Goal: Information Seeking & Learning: Learn about a topic

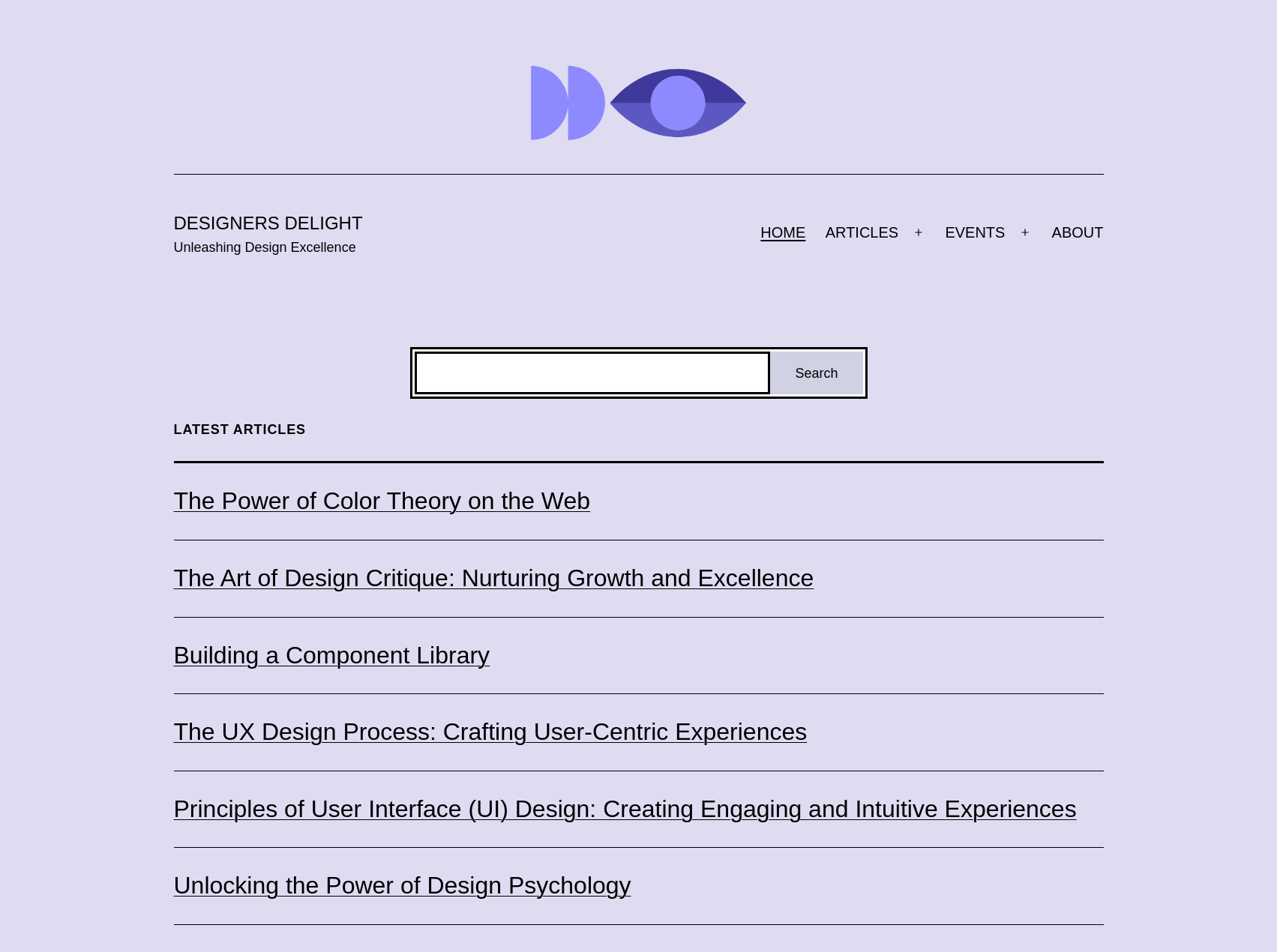
click at [600, 375] on input "Search" at bounding box center [592, 373] width 356 height 43
type input "**********"
click at [758, 377] on input "**********" at bounding box center [592, 373] width 356 height 43
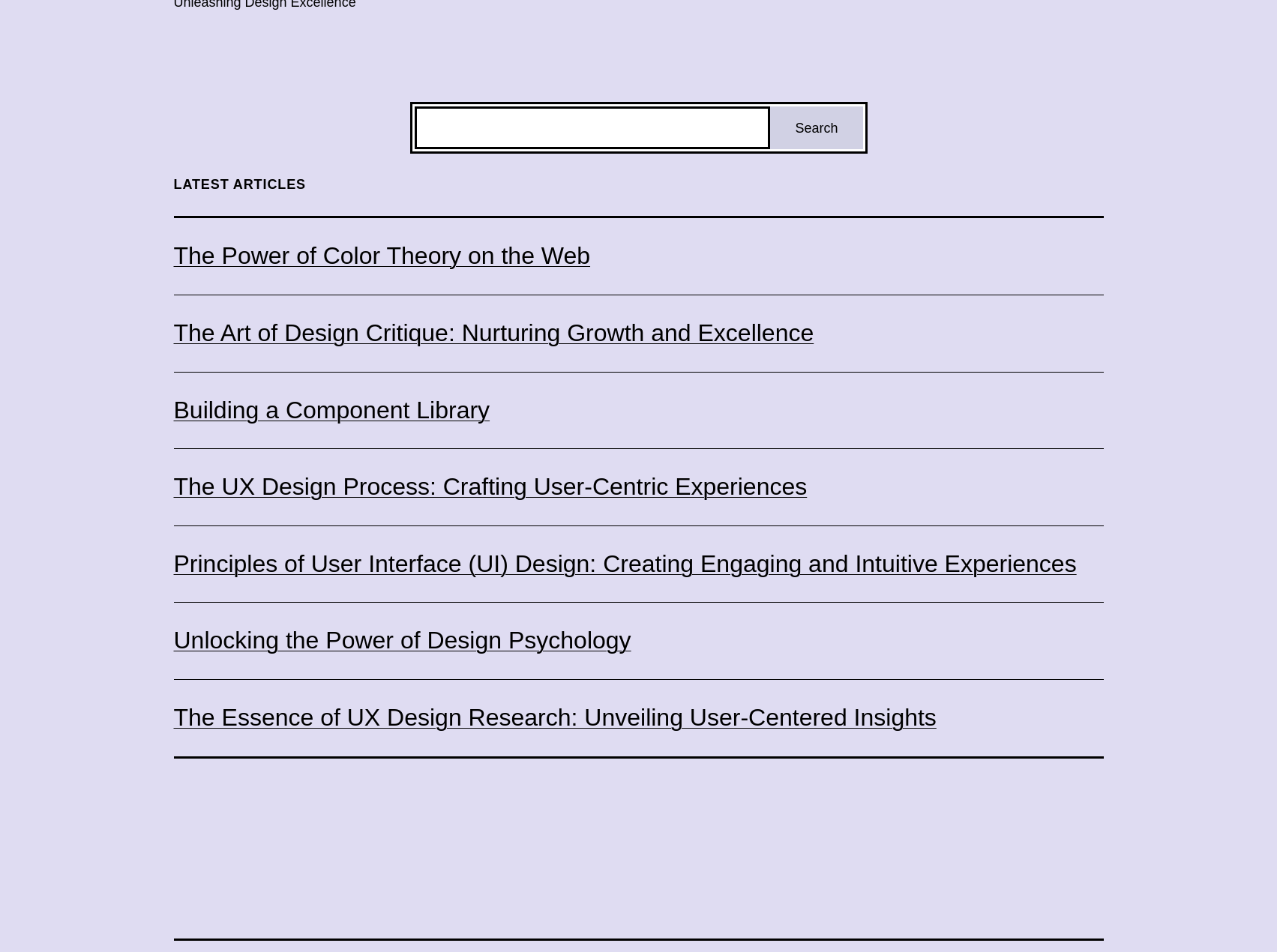
scroll to position [422, 0]
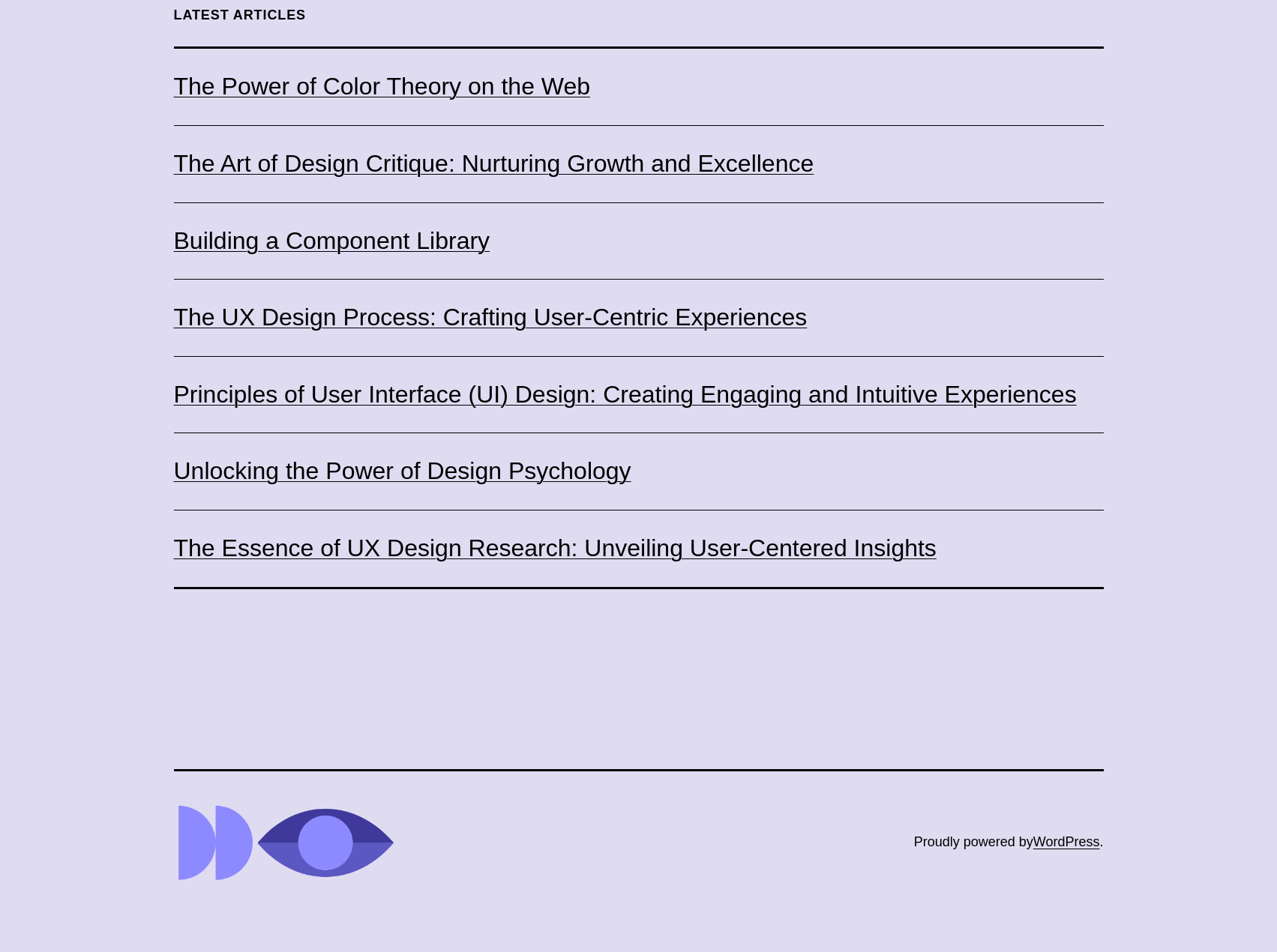
click at [1129, 448] on div "Search Search Latest Articles The Power of Color Theory on the Web The Art of D…" at bounding box center [638, 260] width 1277 height 656
click at [1137, 444] on div "Search Search Latest Articles The Power of Color Theory on the Web The Art of D…" at bounding box center [638, 260] width 1277 height 656
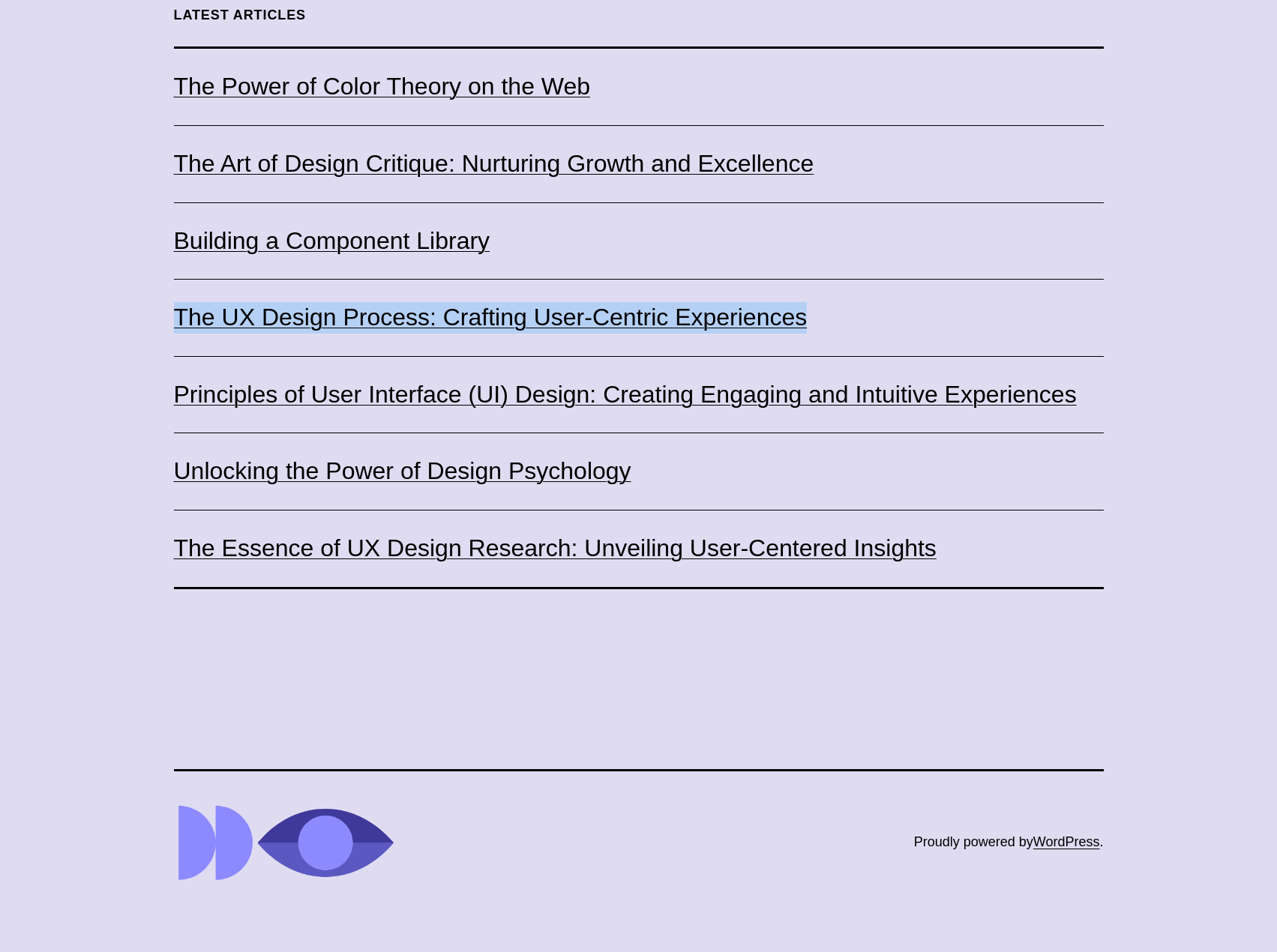
click at [85, 354] on div "Search Search Latest Articles The Power of Color Theory on the Web The Art of D…" at bounding box center [638, 260] width 1277 height 656
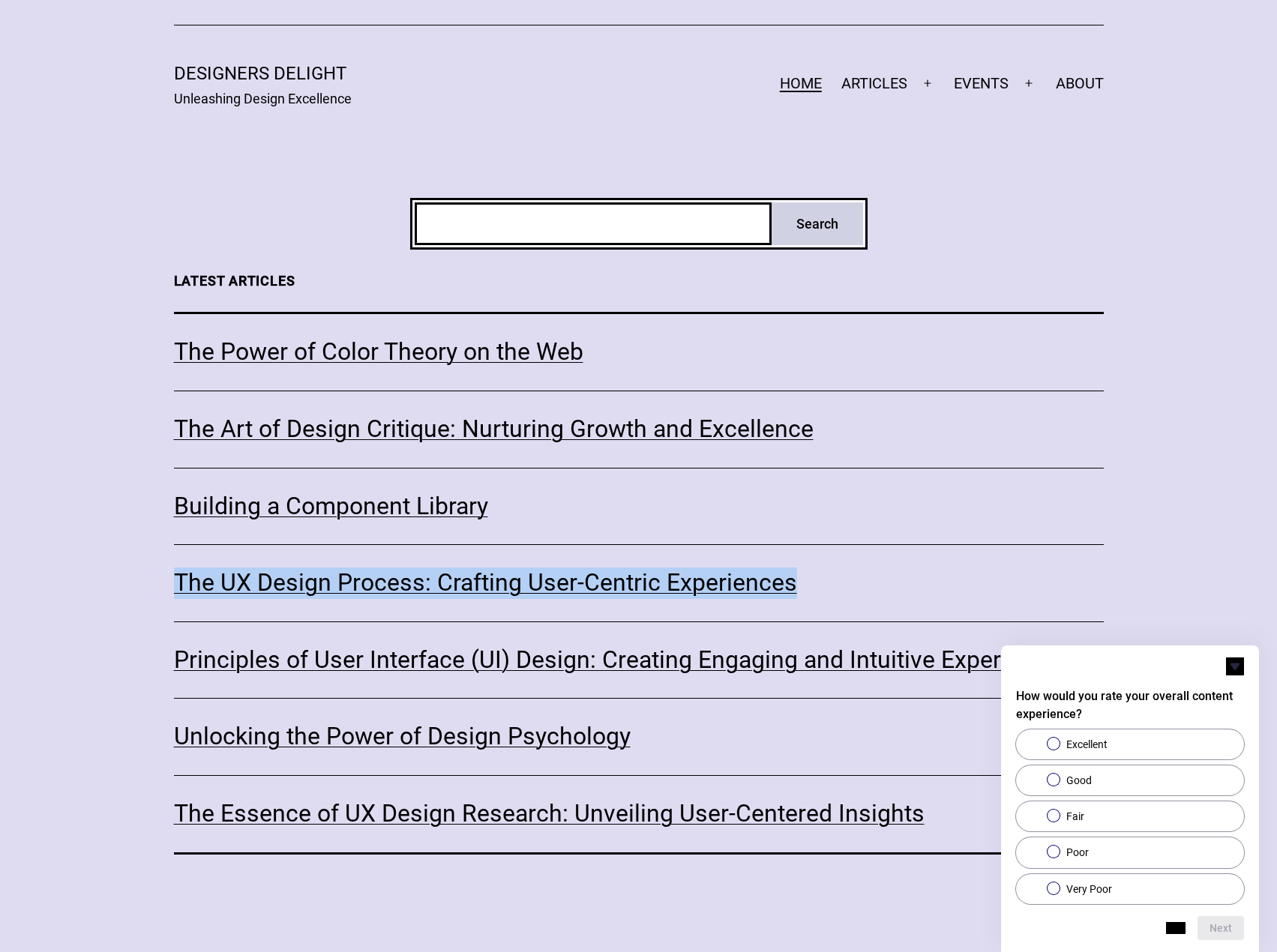
scroll to position [0, 0]
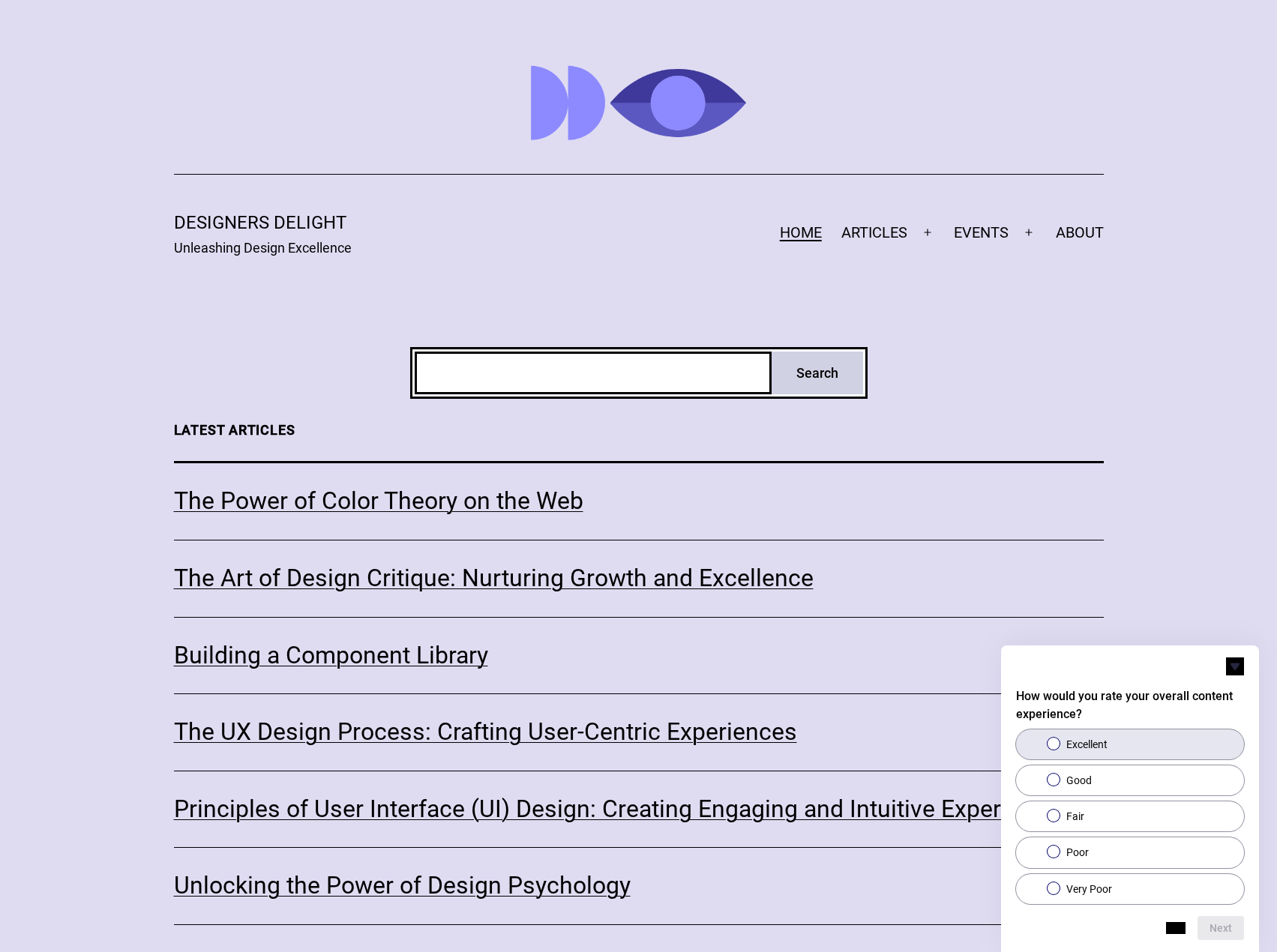
click at [1061, 748] on label "Excellent" at bounding box center [1130, 744] width 228 height 30
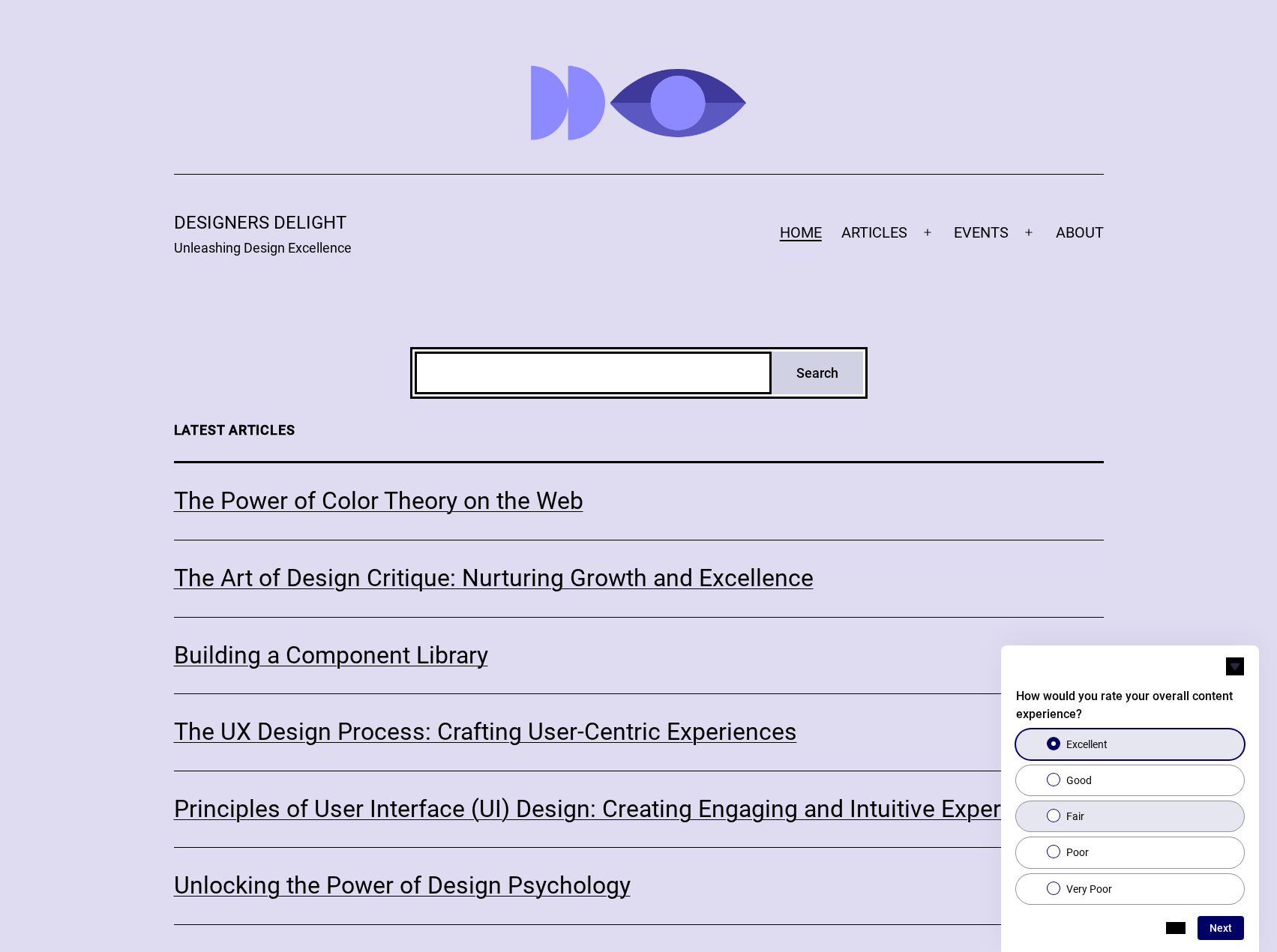
click at [1102, 817] on label "Fair" at bounding box center [1130, 817] width 228 height 30
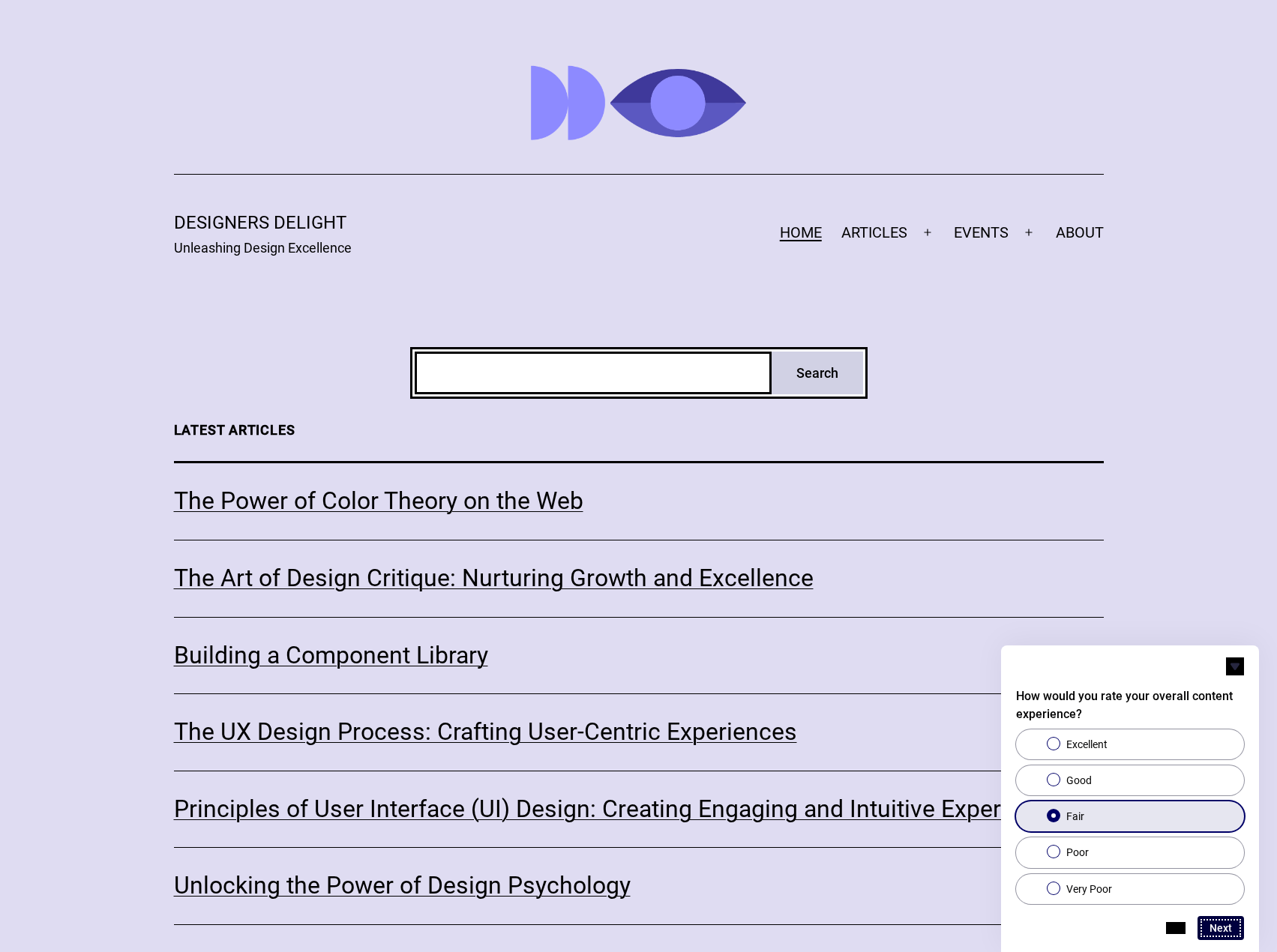
click at [1216, 920] on button "Next" at bounding box center [1221, 929] width 47 height 24
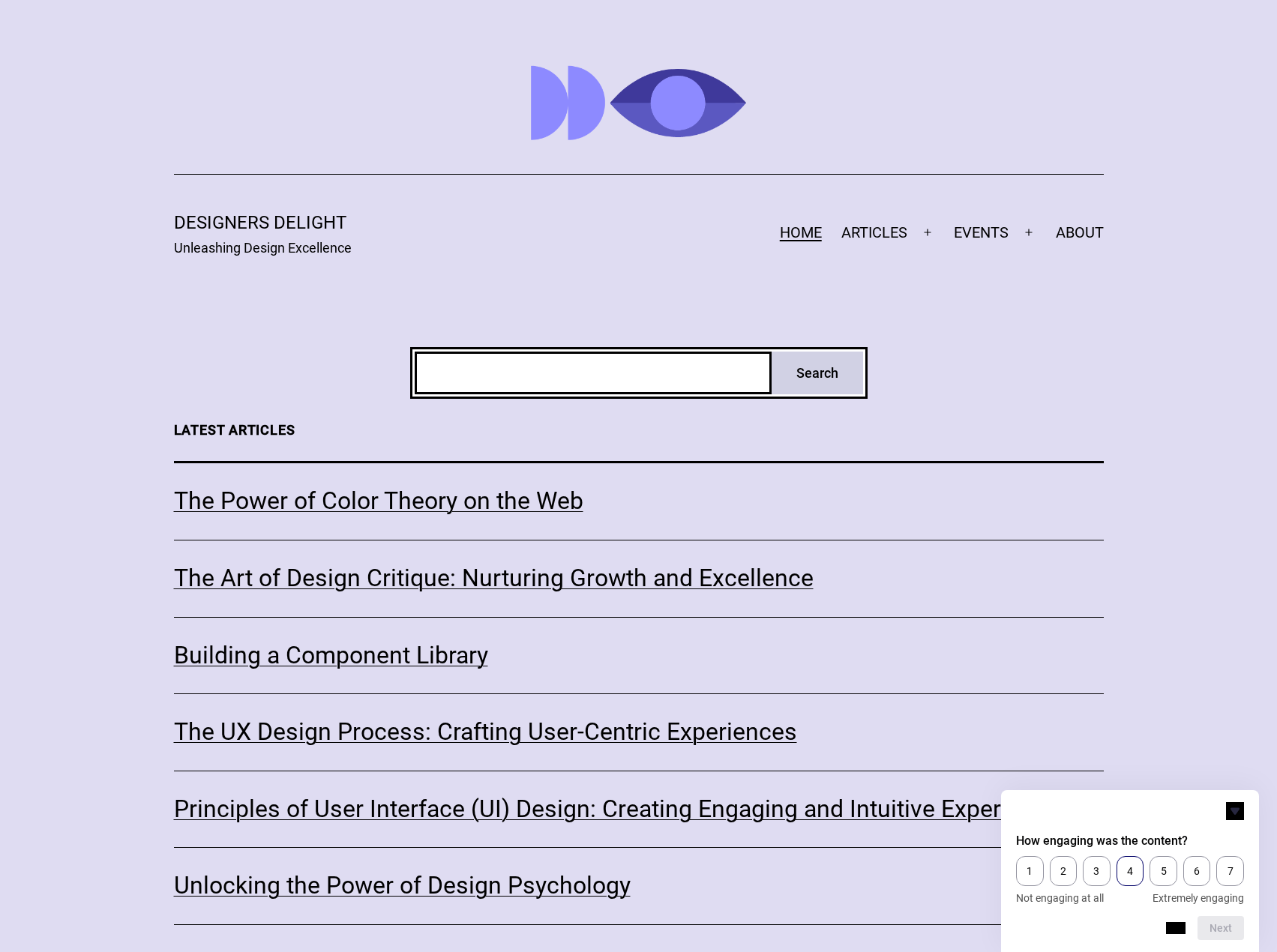
click at [1130, 880] on span "4" at bounding box center [1130, 871] width 28 height 30
click at [1228, 935] on button "Next" at bounding box center [1221, 929] width 47 height 24
drag, startPoint x: 1188, startPoint y: 861, endPoint x: 1236, endPoint y: 896, distance: 59.4
click at [1189, 863] on span "4" at bounding box center [1176, 871] width 41 height 30
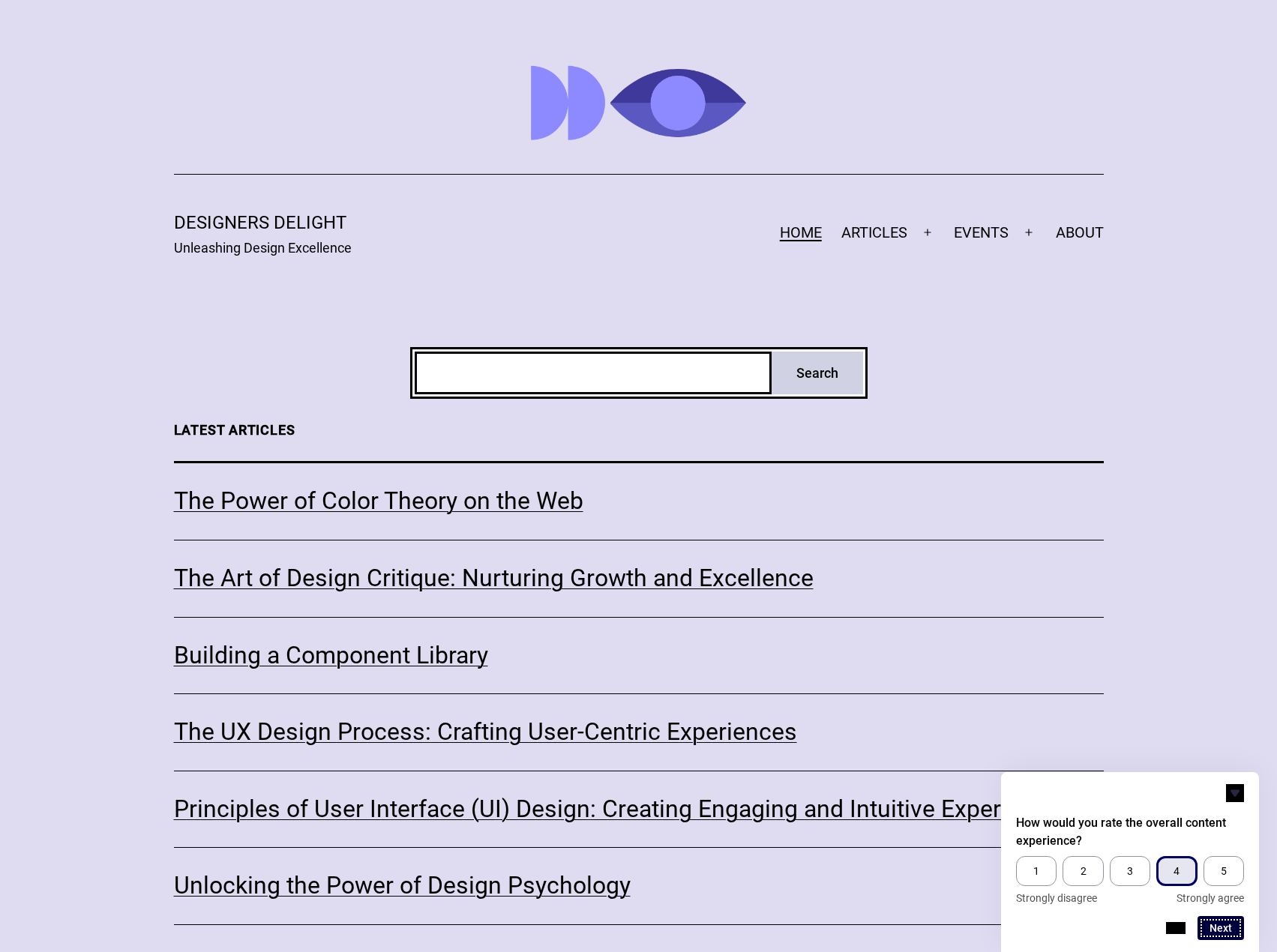
click at [1223, 930] on button "Next" at bounding box center [1221, 929] width 47 height 24
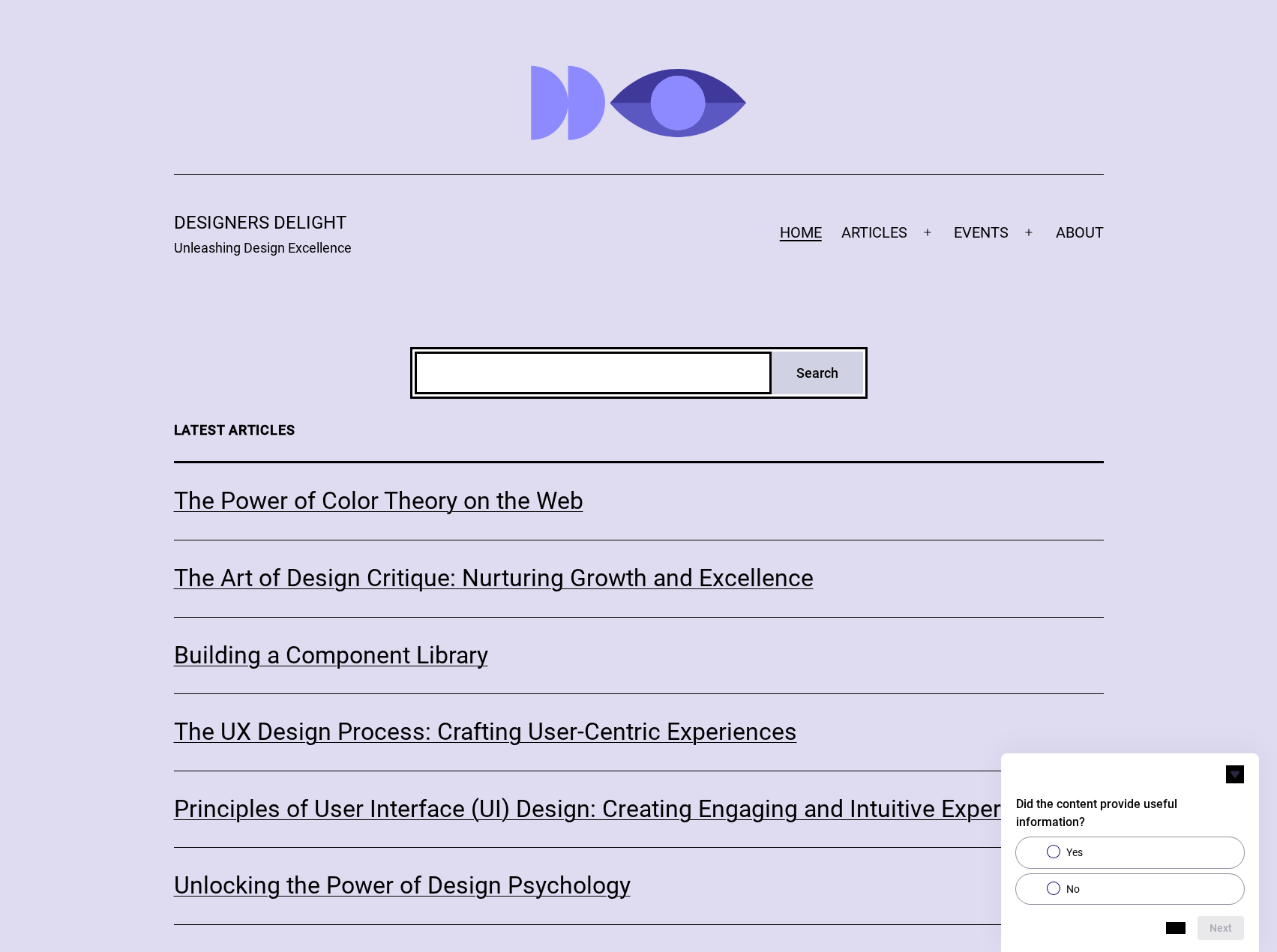
drag, startPoint x: 1142, startPoint y: 848, endPoint x: 1178, endPoint y: 869, distance: 41.7
click at [1142, 848] on label "Yes" at bounding box center [1130, 852] width 228 height 30
click at [1218, 923] on button "Next" at bounding box center [1221, 929] width 47 height 24
click at [1211, 868] on textarea at bounding box center [1130, 867] width 228 height 73
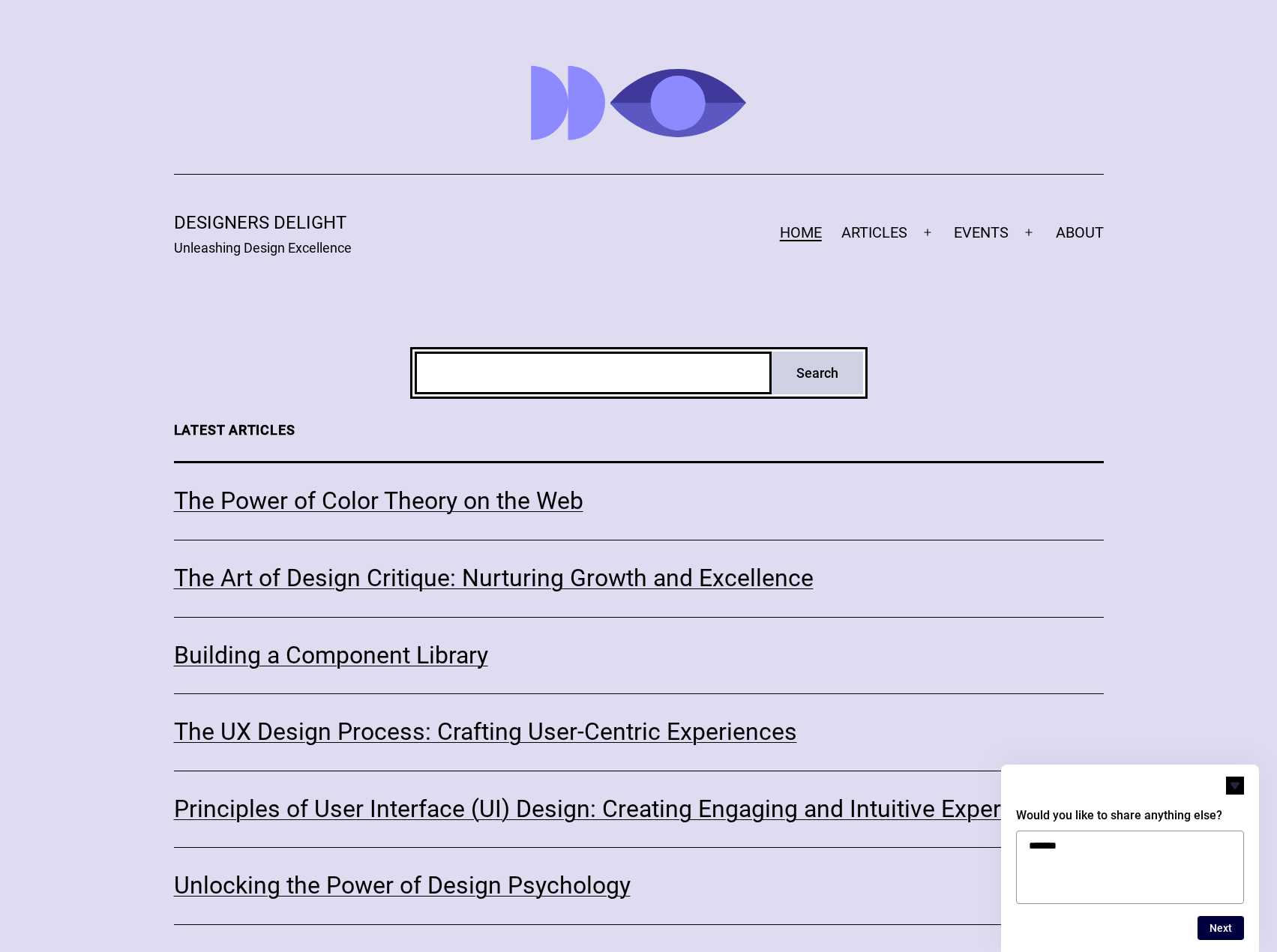
type textarea "*******"
click at [1223, 927] on button "Next" at bounding box center [1221, 929] width 47 height 24
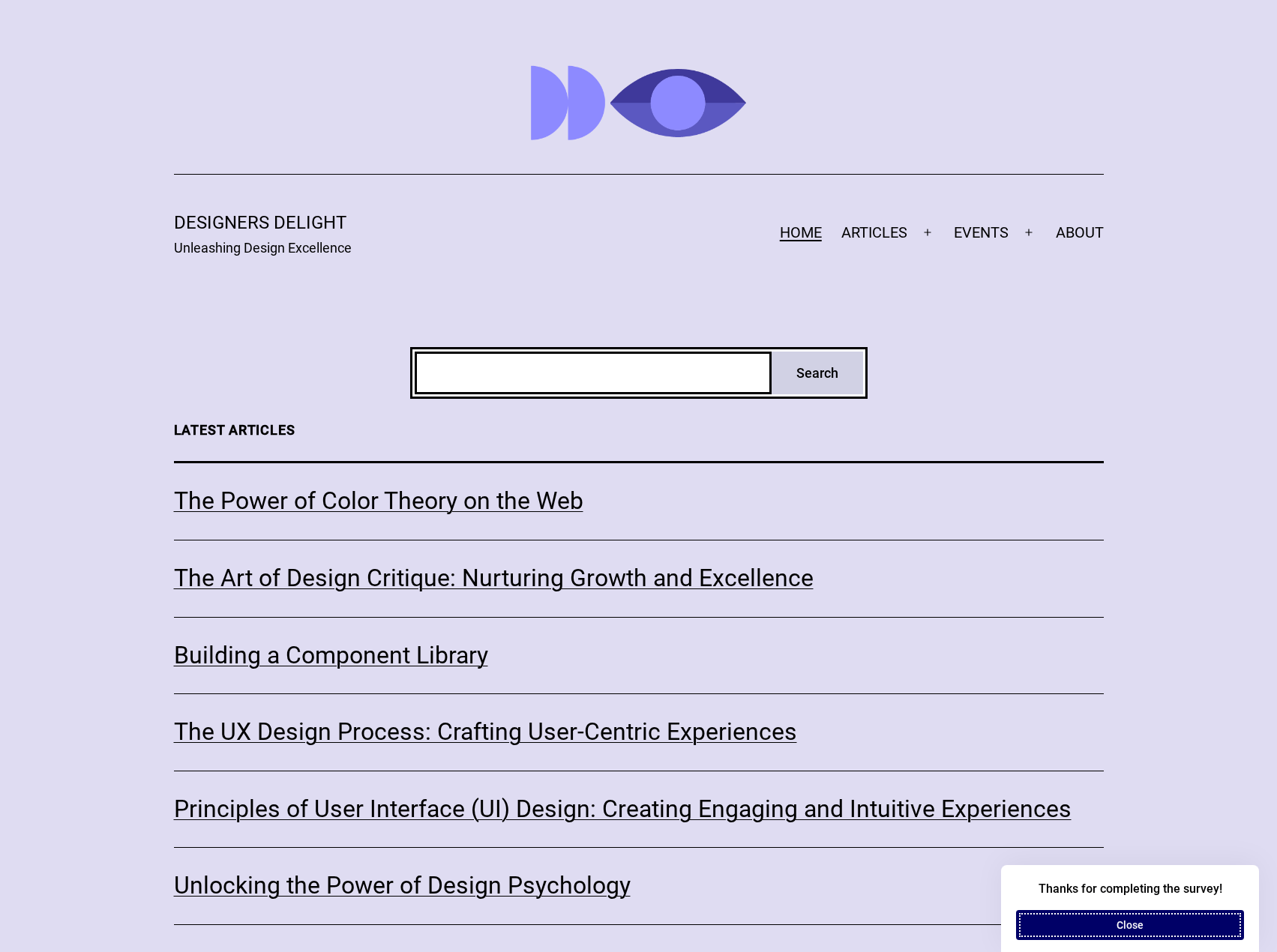
drag, startPoint x: 1129, startPoint y: 920, endPoint x: 1132, endPoint y: 889, distance: 31.1
click at [1129, 922] on button "Close" at bounding box center [1130, 925] width 228 height 30
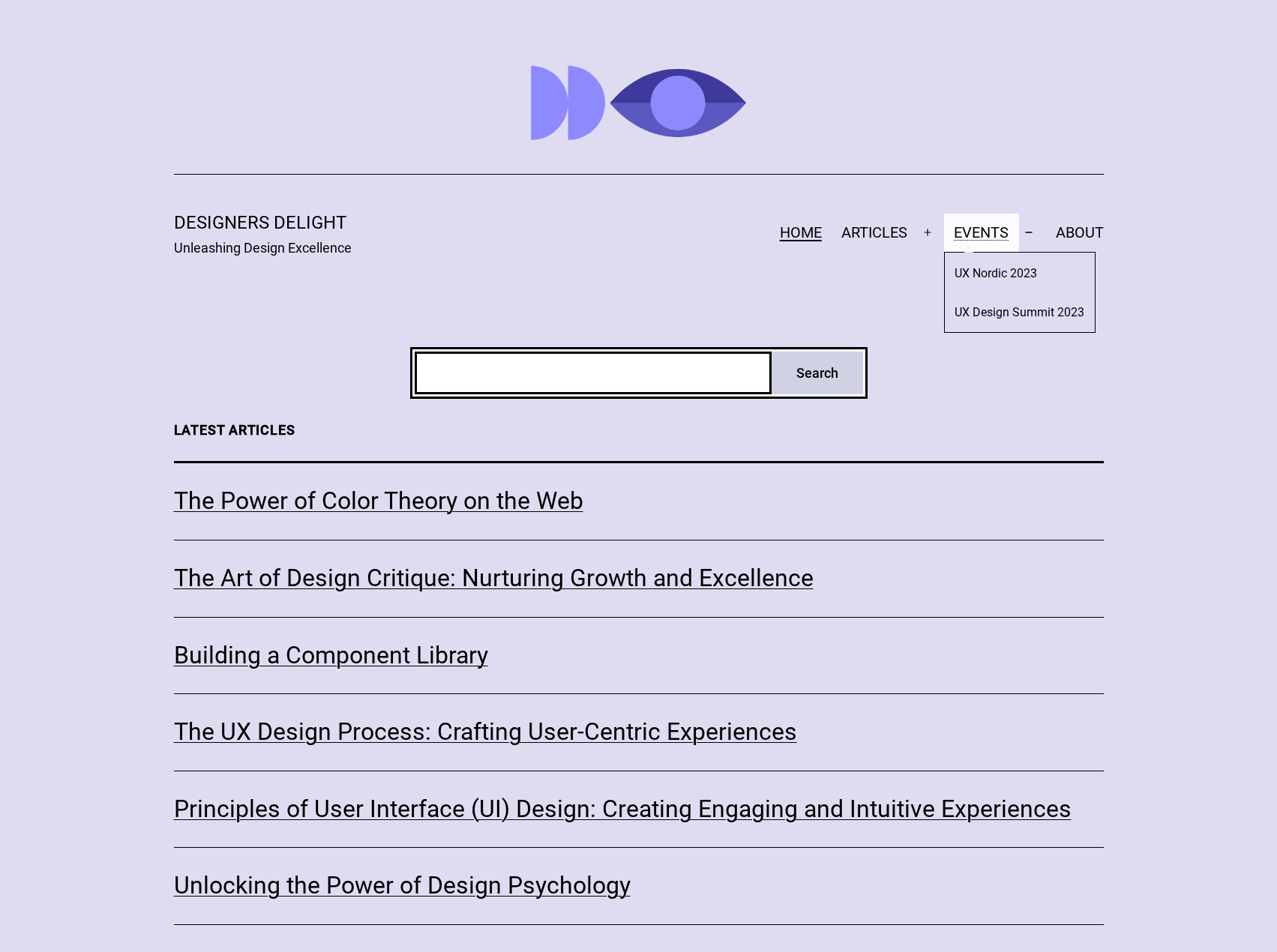
click at [978, 237] on link "EVENTS" at bounding box center [981, 232] width 74 height 37
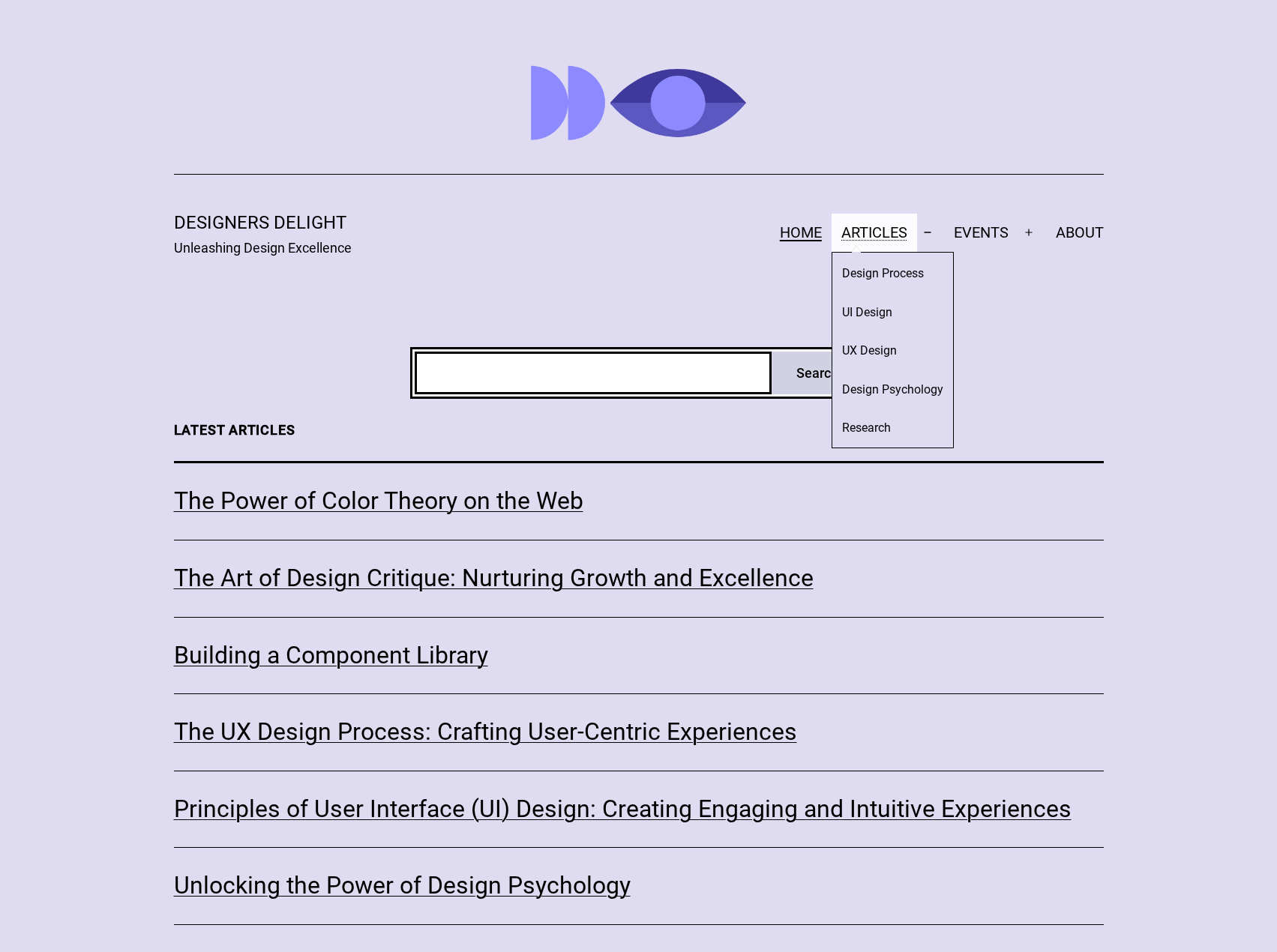
click at [879, 229] on link "ARTICLES" at bounding box center [873, 232] width 85 height 37
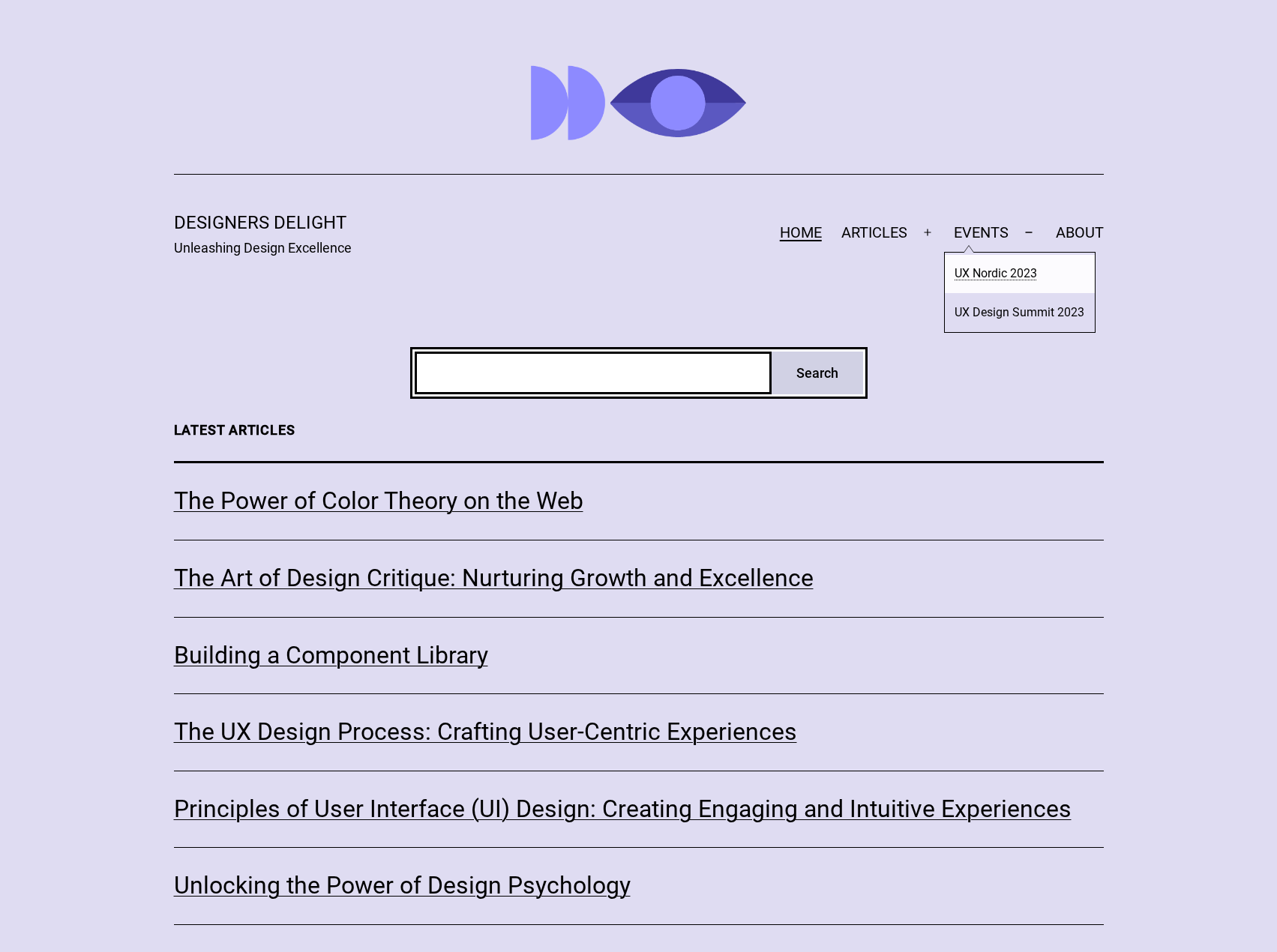
click at [1021, 274] on link "UX Nordic 2023" at bounding box center [1019, 274] width 149 height 38
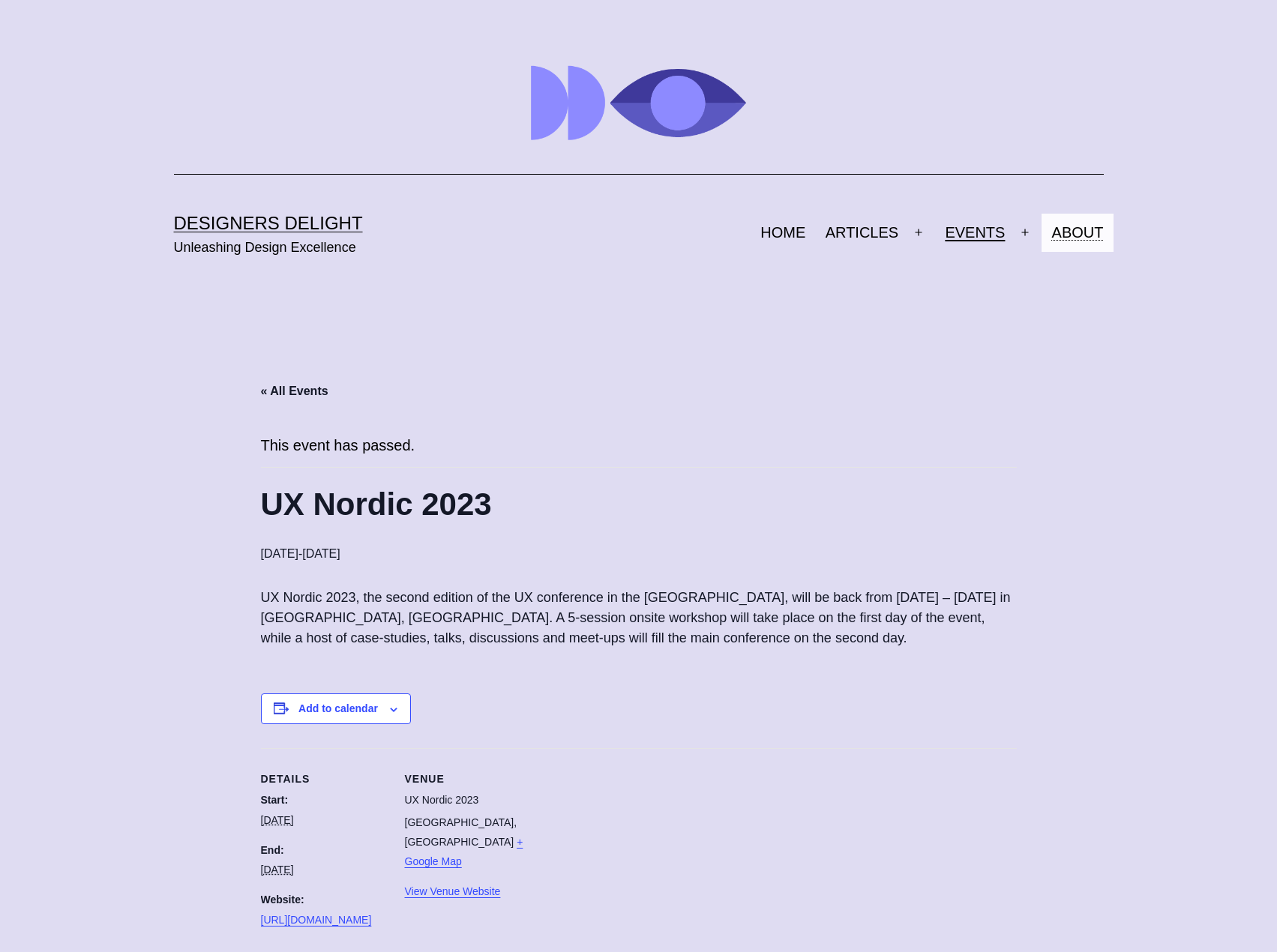
click at [1083, 234] on link "ABOUT" at bounding box center [1077, 232] width 72 height 37
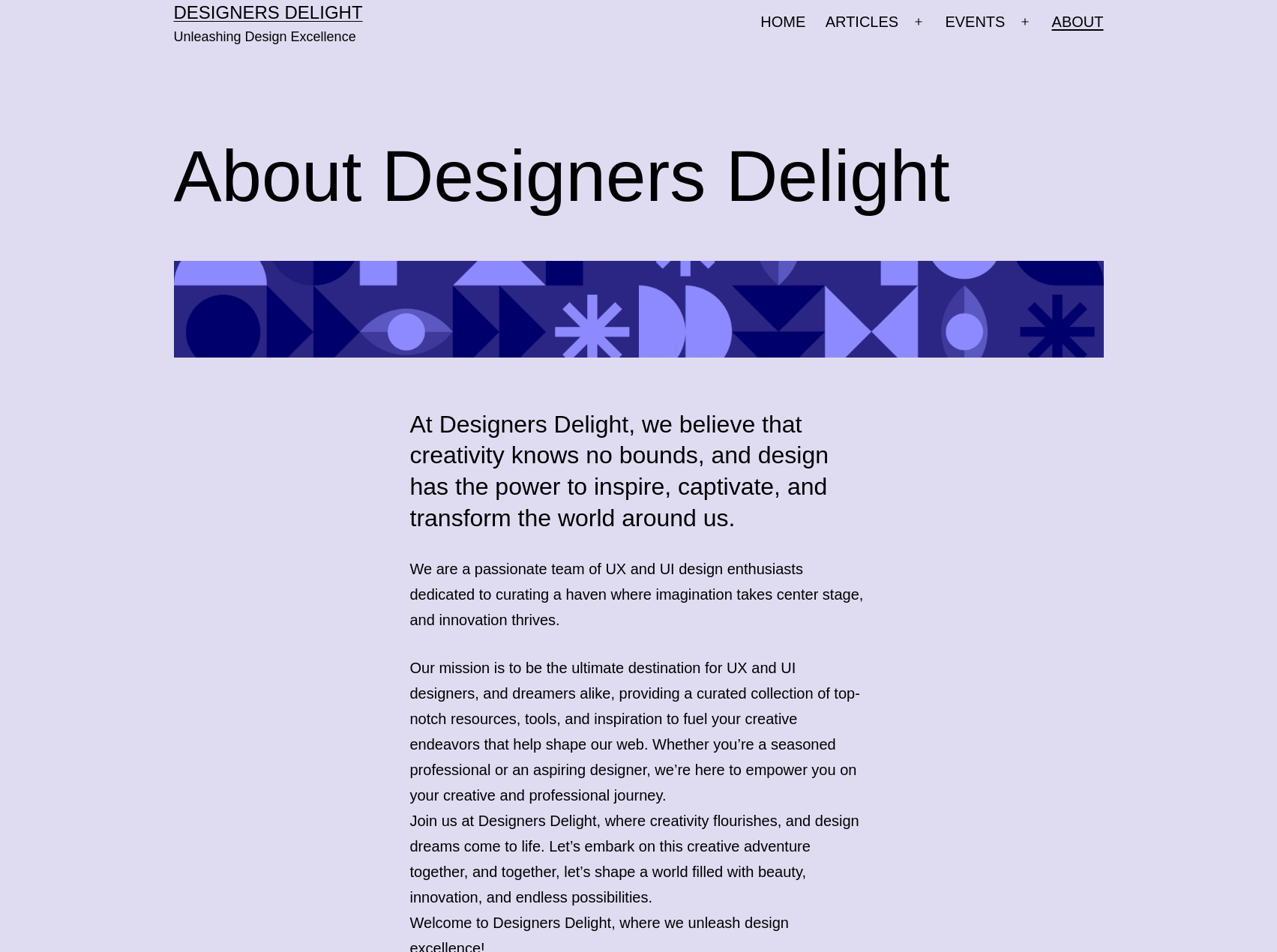
scroll to position [557, 0]
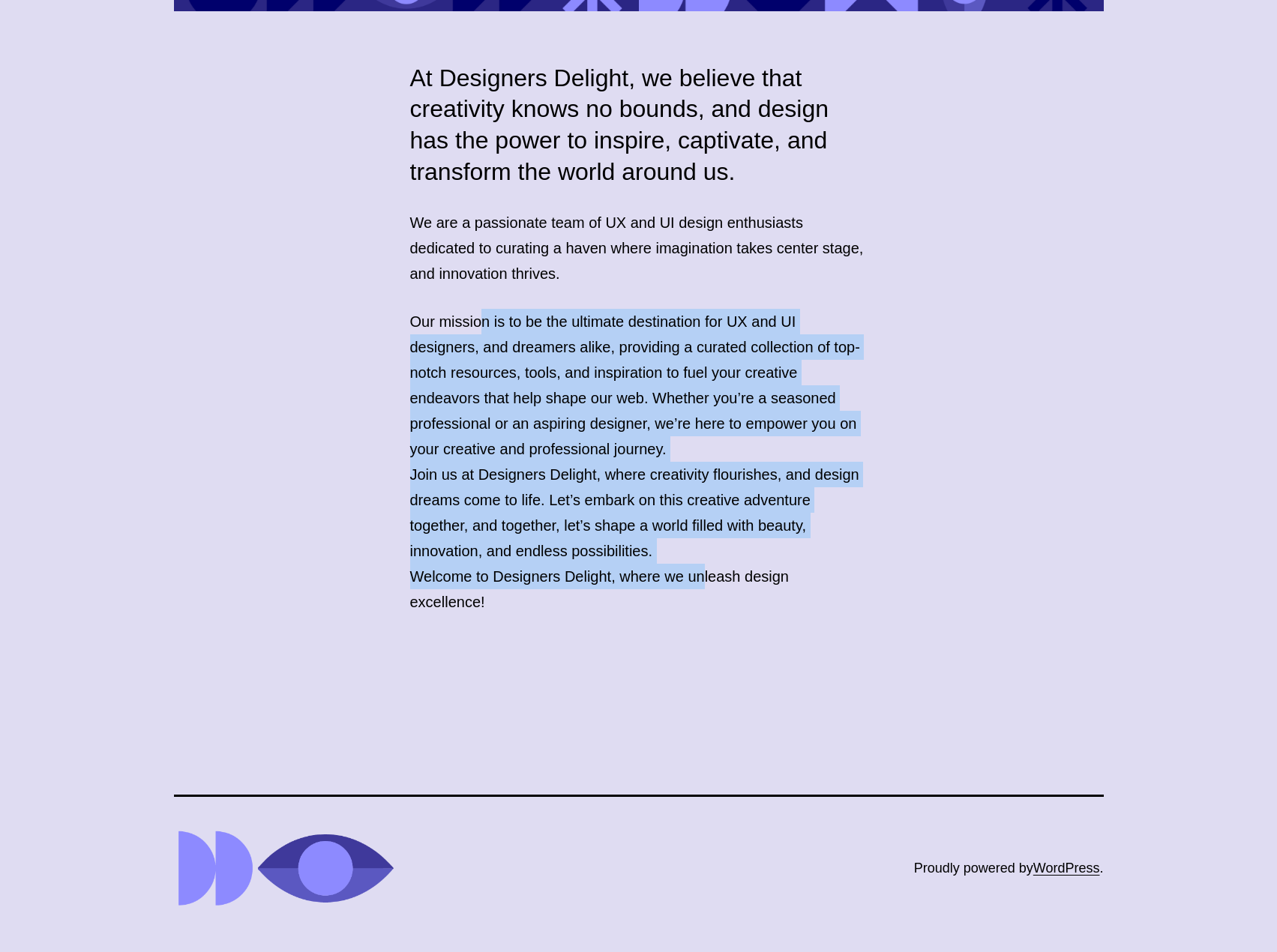
drag, startPoint x: 548, startPoint y: 417, endPoint x: 713, endPoint y: 558, distance: 217.0
click at [713, 562] on div "At Designers Delight, we believe that creativity knows no bounds, and design ha…" at bounding box center [638, 339] width 1277 height 552
click at [641, 429] on p "Our mission is to be the ultimate destination for UX and UI designers, and drea…" at bounding box center [639, 385] width 457 height 153
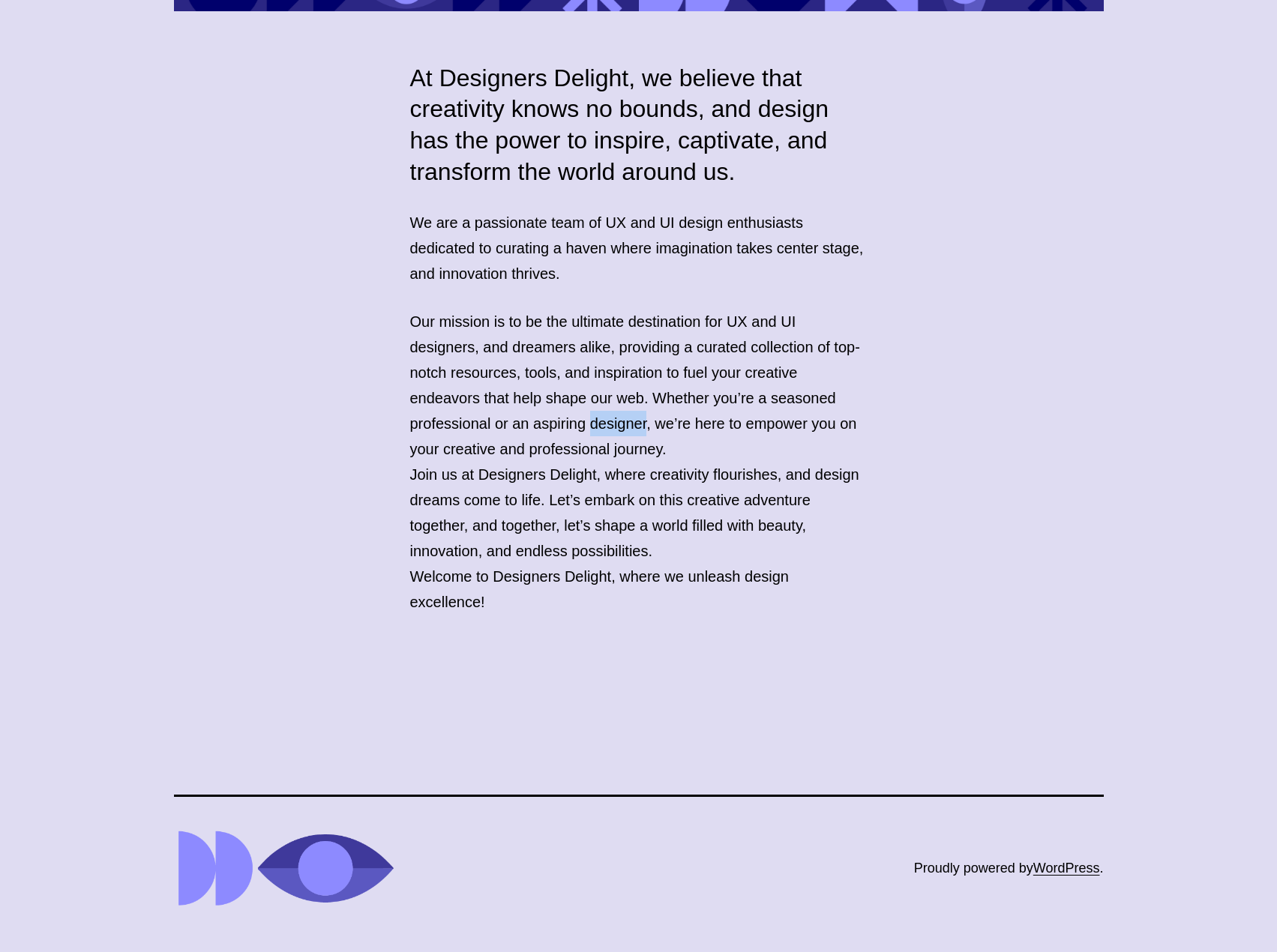
click at [641, 429] on p "Our mission is to be the ultimate destination for UX and UI designers, and drea…" at bounding box center [639, 385] width 457 height 153
click at [637, 427] on p "Our mission is to be the ultimate destination for UX and UI designers, and drea…" at bounding box center [639, 385] width 457 height 153
click at [642, 428] on p "Our mission is to be the ultimate destination for UX and UI designers, and drea…" at bounding box center [639, 385] width 457 height 153
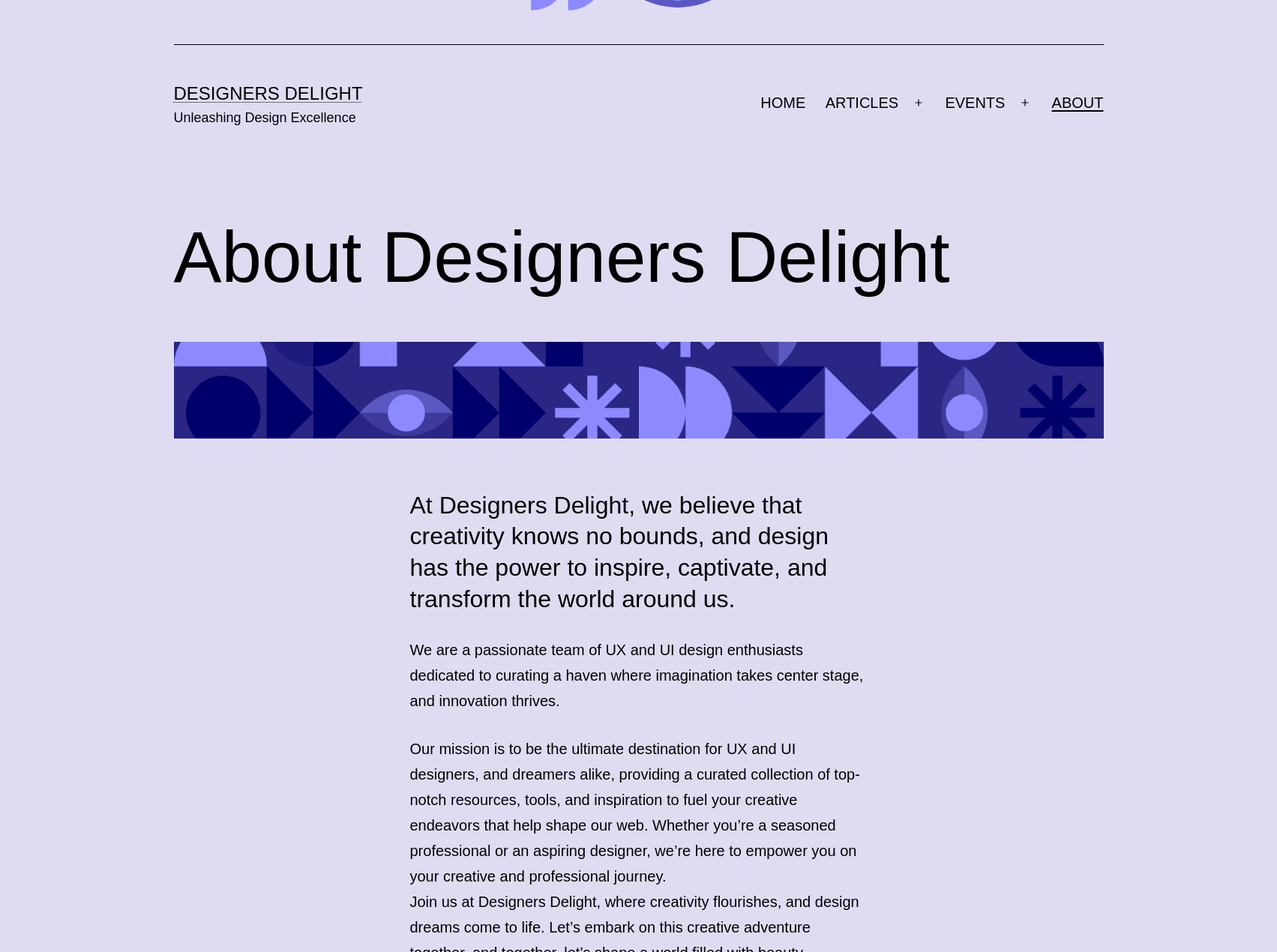
scroll to position [150, 0]
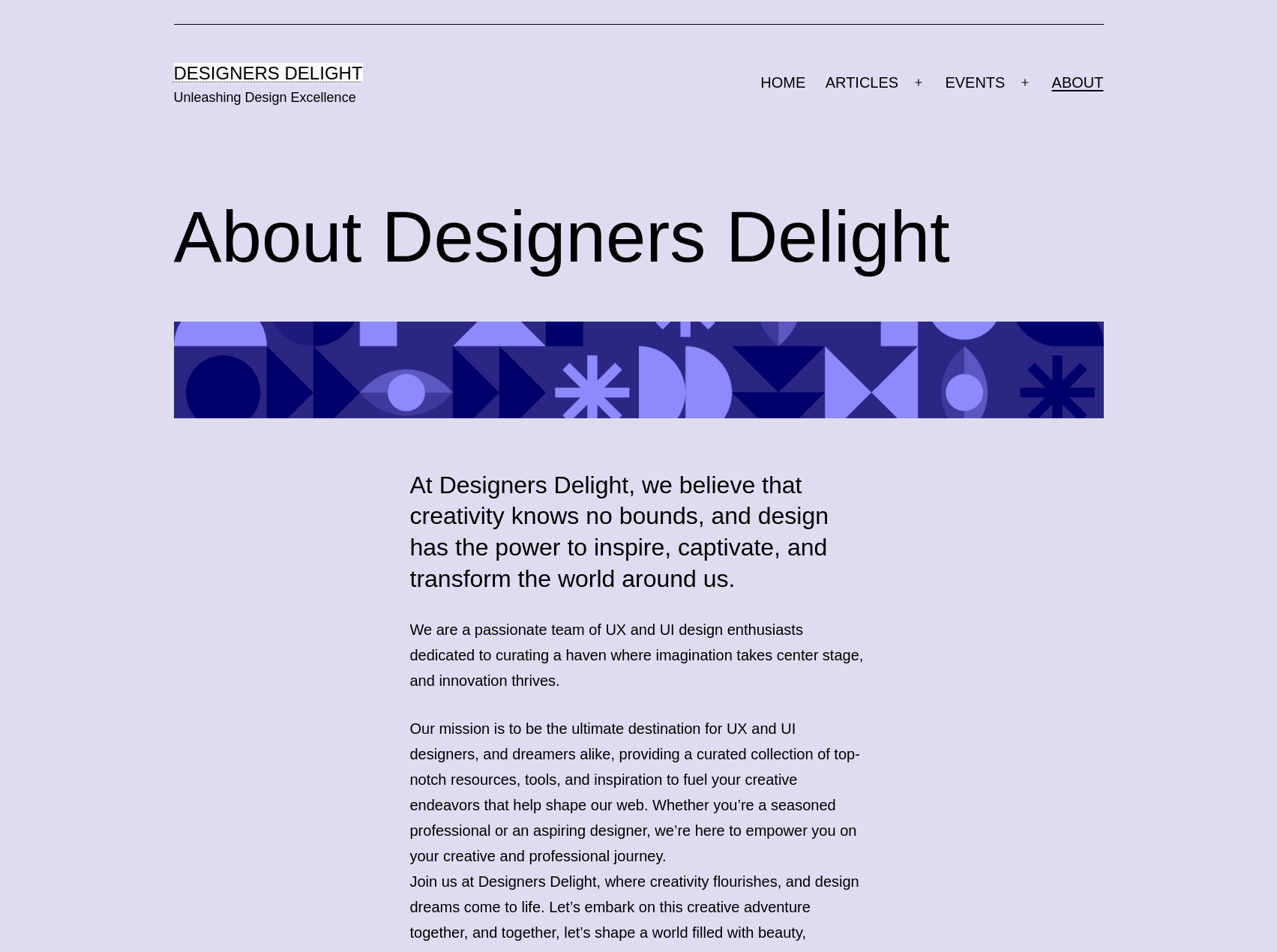
click at [263, 76] on link "Designers Delight" at bounding box center [268, 72] width 189 height 20
